Goal: Find specific page/section: Find specific page/section

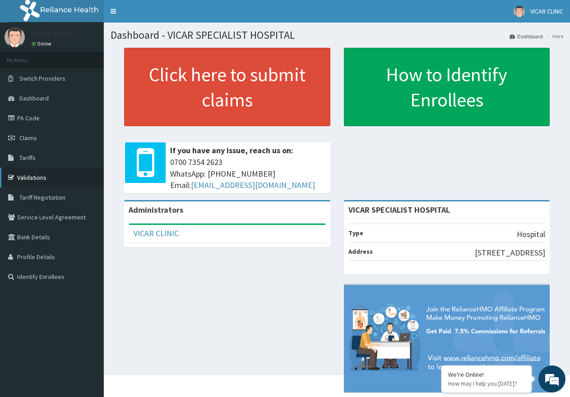
click at [36, 182] on link "Validations" at bounding box center [52, 178] width 104 height 20
